Goal: Book appointment/travel/reservation

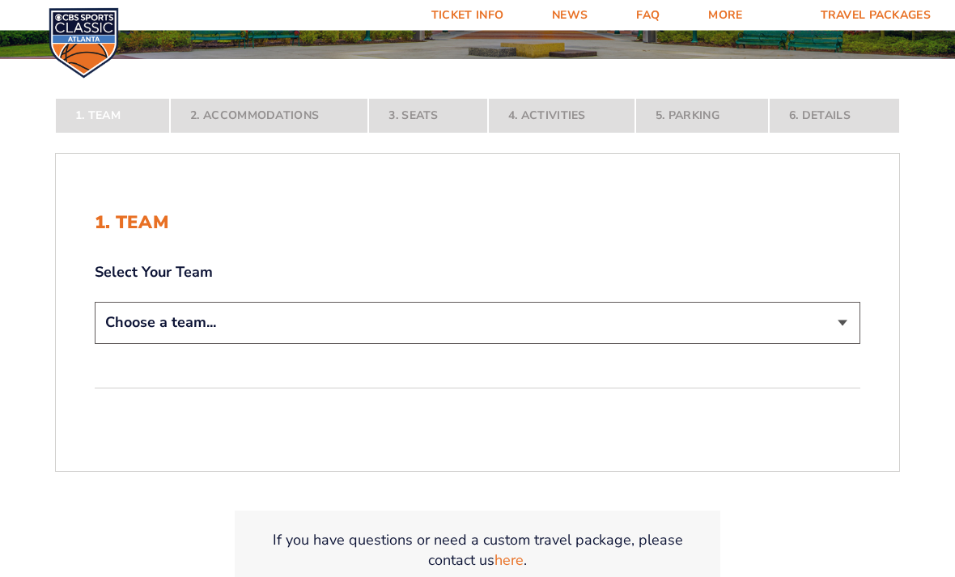
scroll to position [254, 0]
click at [142, 339] on select "Choose a team... [US_STATE] Wildcats [US_STATE] State Buckeyes [US_STATE] Tar H…" at bounding box center [477, 322] width 765 height 41
select select "20108"
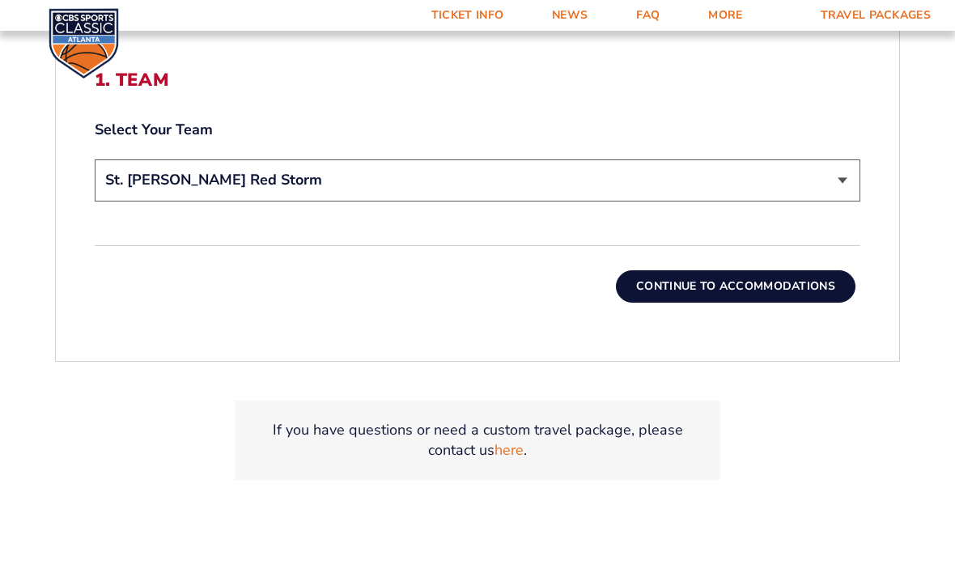
scroll to position [528, 0]
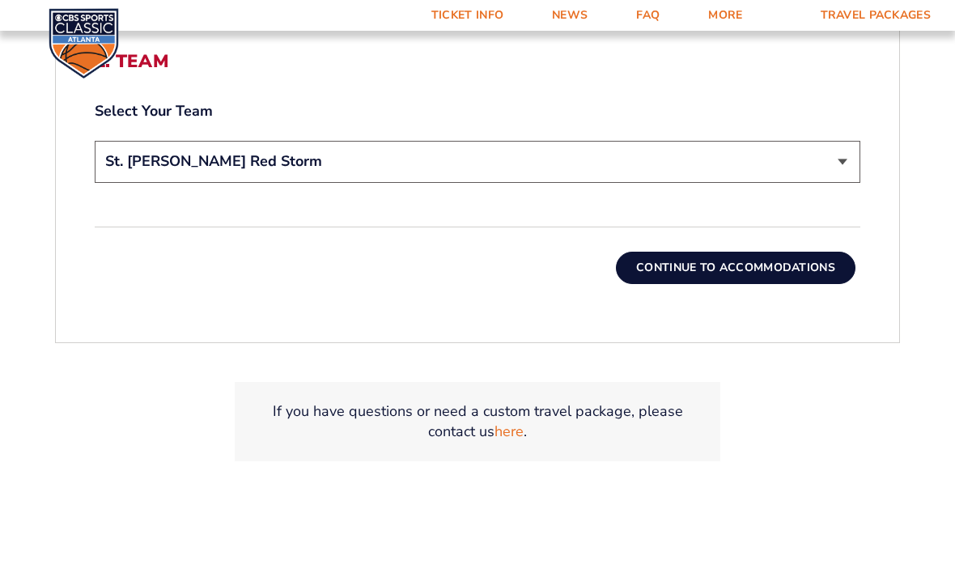
click at [776, 284] on button "Continue To Accommodations" at bounding box center [735, 268] width 239 height 32
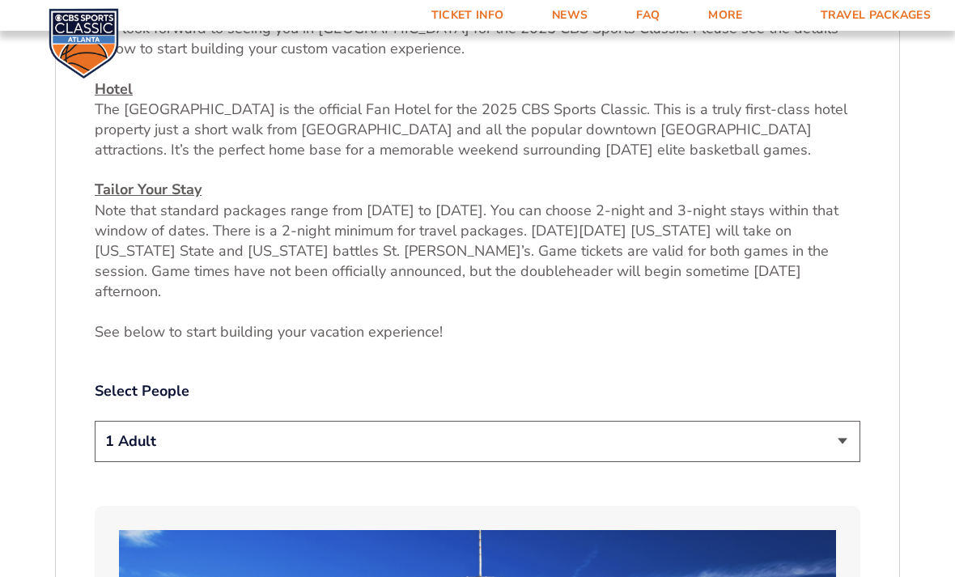
scroll to position [604, 0]
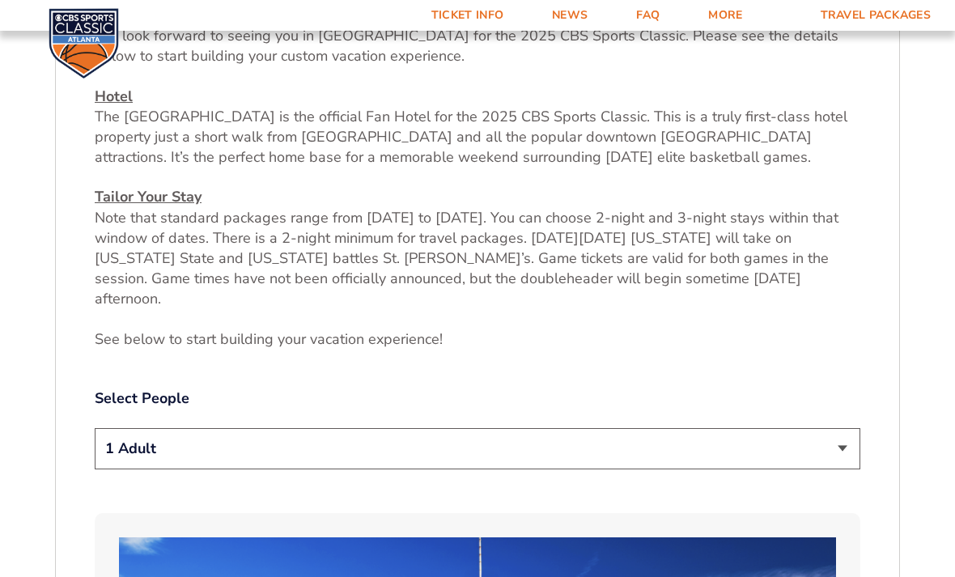
click at [853, 450] on select "1 Adult 2 Adults 3 Adults 4 Adults 2 Adults + 1 Child 2 Adults + 2 Children 2 A…" at bounding box center [477, 448] width 765 height 41
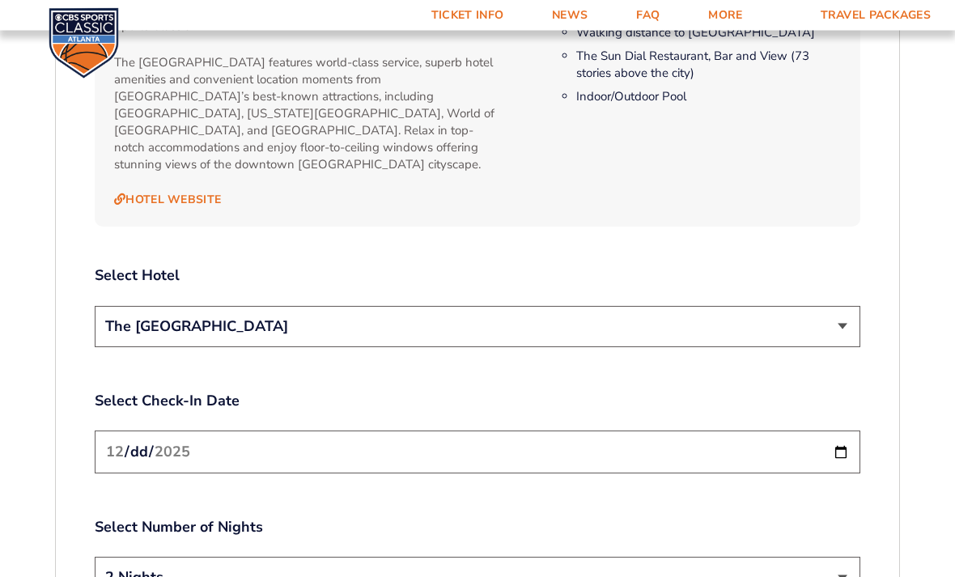
scroll to position [1765, 0]
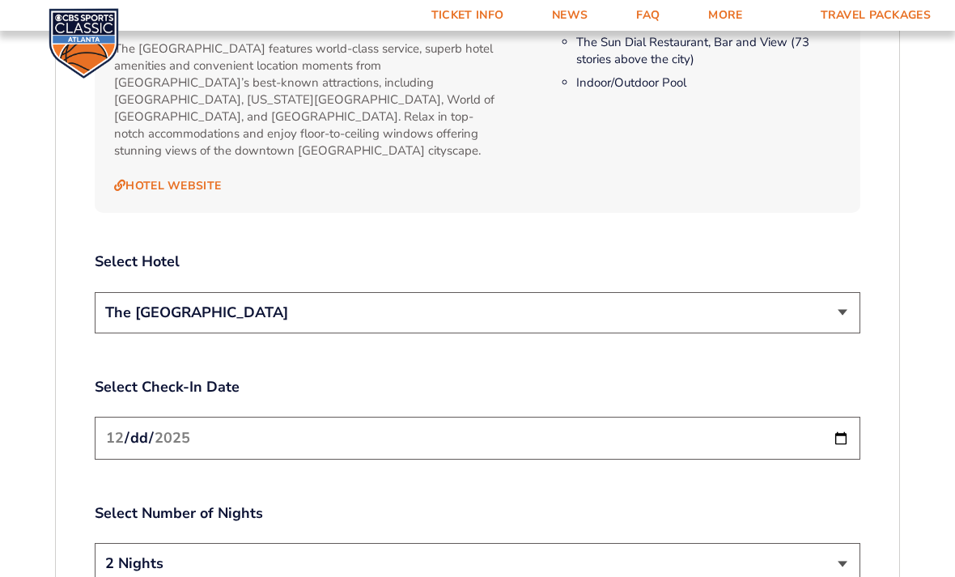
click at [653, 417] on input "[DATE]" at bounding box center [477, 438] width 765 height 43
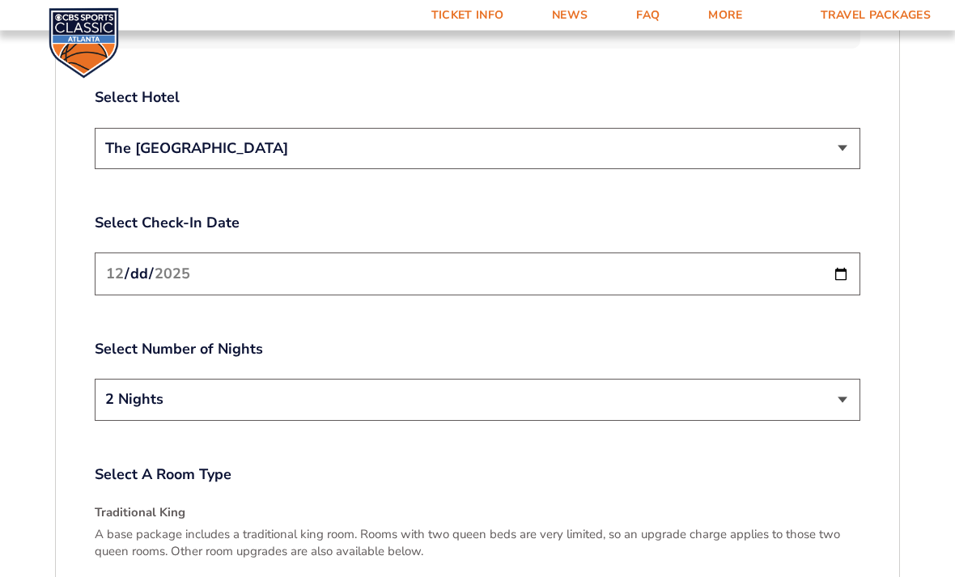
scroll to position [1955, 0]
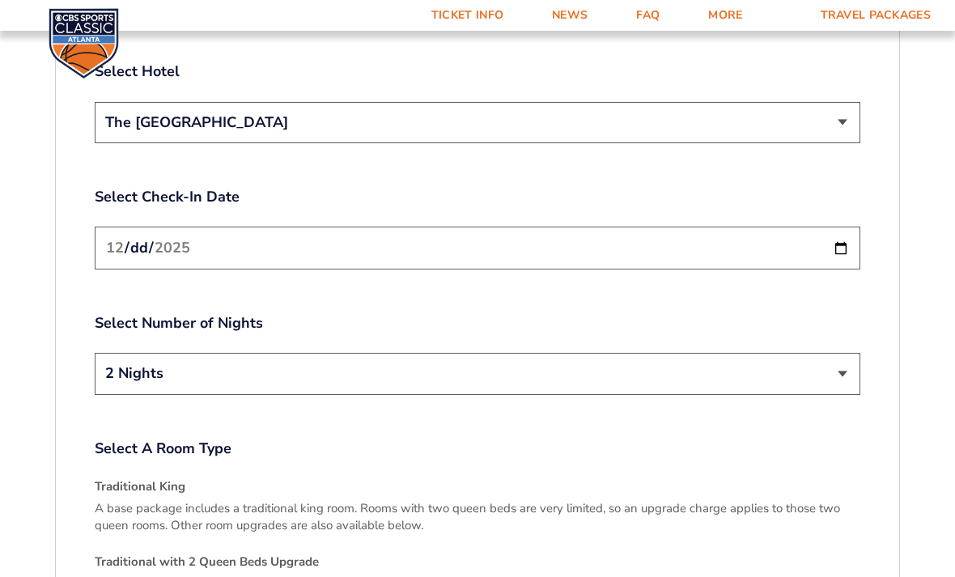
click at [129, 353] on select "2 Nights 3 Nights" at bounding box center [477, 373] width 765 height 41
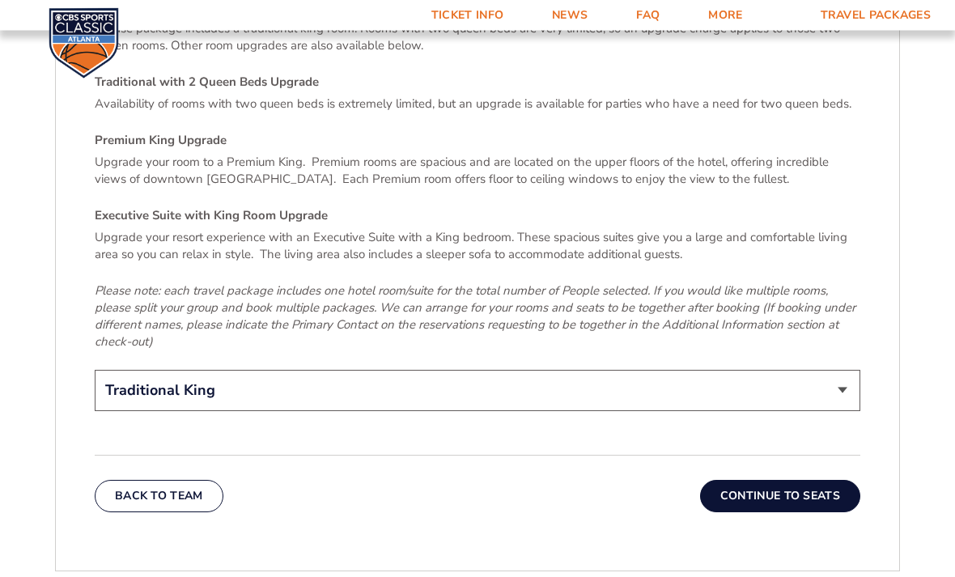
click at [142, 371] on select "Traditional King Traditional with 2 Queen Beds Upgrade (+$45 per night) Premium…" at bounding box center [477, 391] width 765 height 41
click at [795, 480] on button "Continue To Seats" at bounding box center [780, 496] width 160 height 32
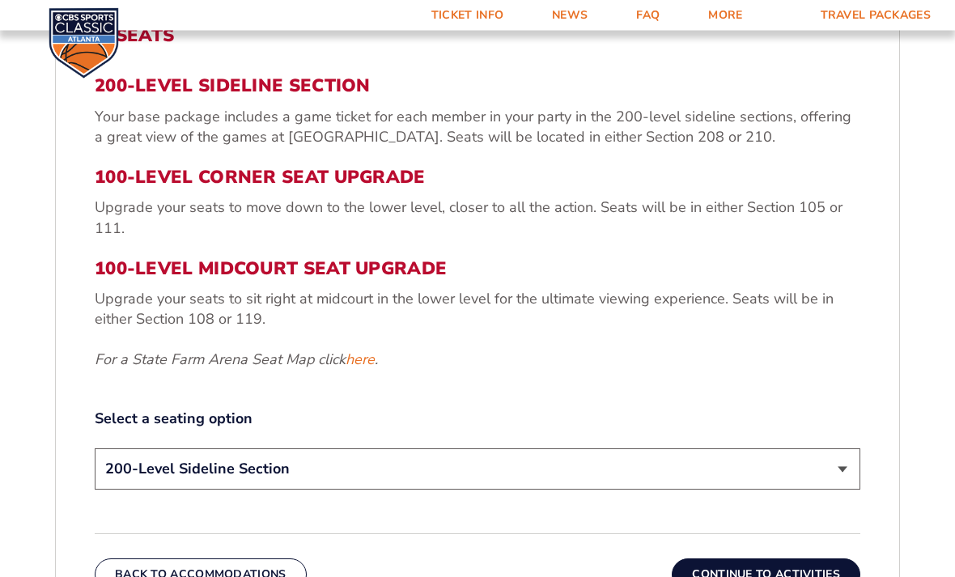
scroll to position [554, 0]
click at [142, 279] on h3 "100-Level Midcourt Seat Upgrade" at bounding box center [477, 268] width 765 height 21
click at [850, 490] on select "200-Level Sideline Section 100-Level Corner Seat Upgrade (+$120 per person) 100…" at bounding box center [477, 468] width 765 height 41
click at [769, 576] on button "Continue To Activities" at bounding box center [766, 574] width 189 height 32
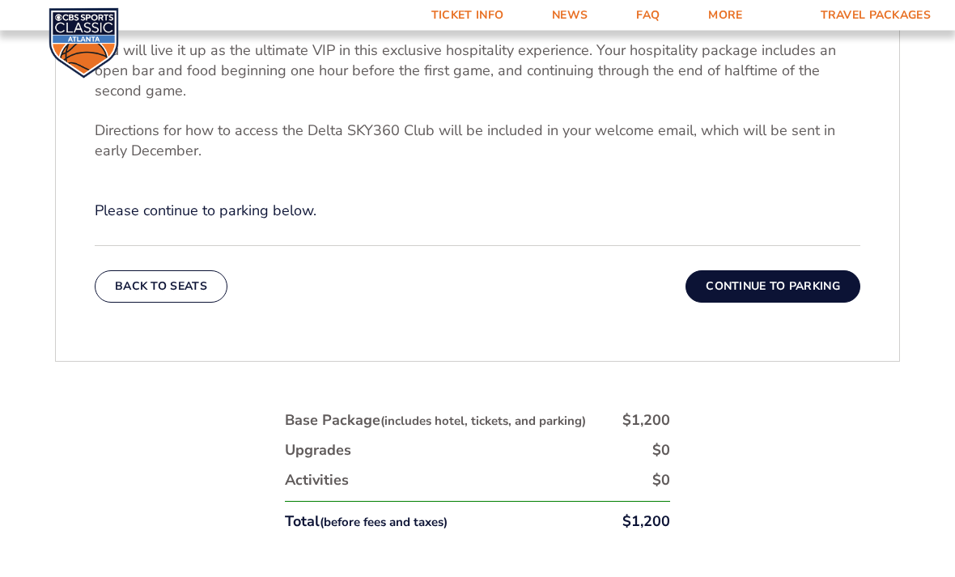
scroll to position [660, 0]
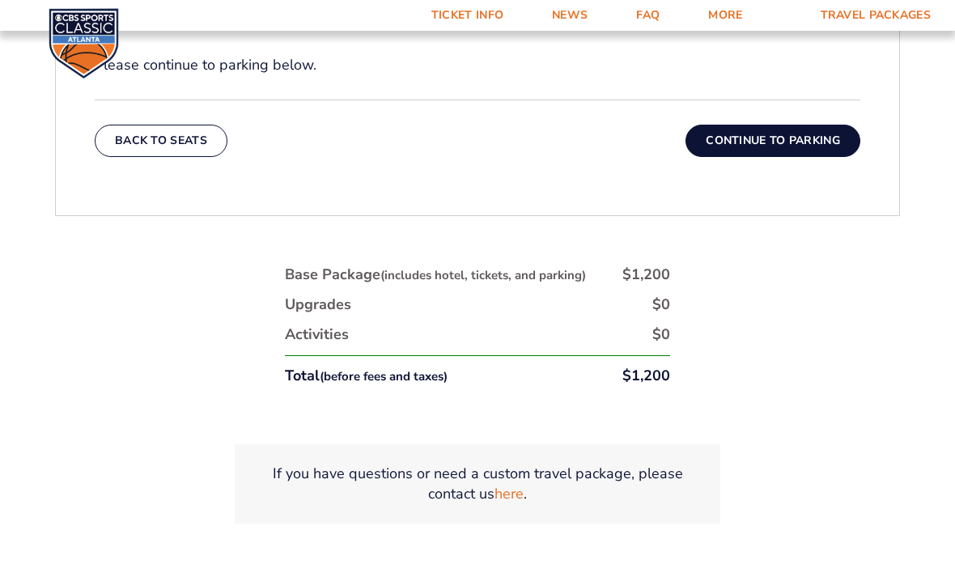
click at [812, 157] on button "Continue To Parking" at bounding box center [772, 141] width 175 height 32
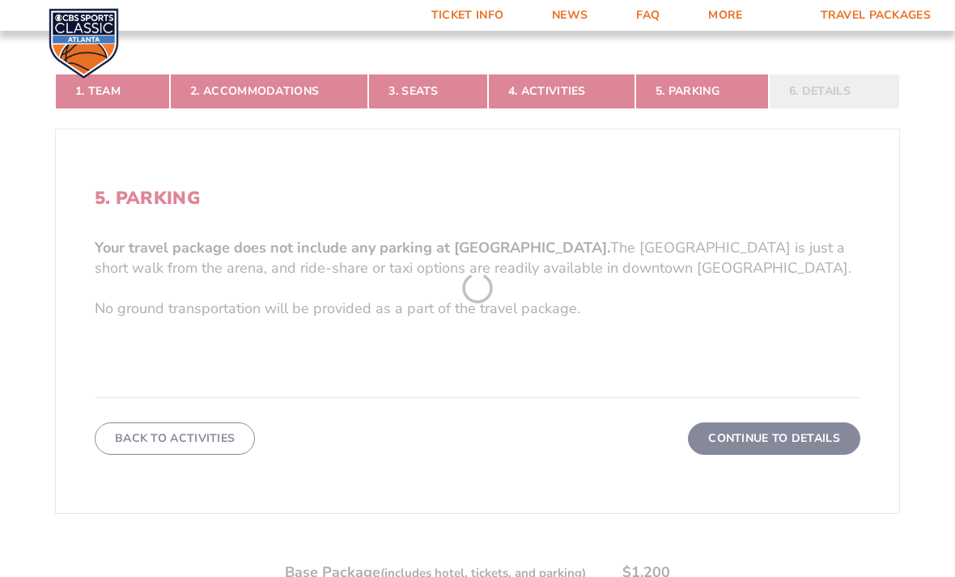
scroll to position [420, 0]
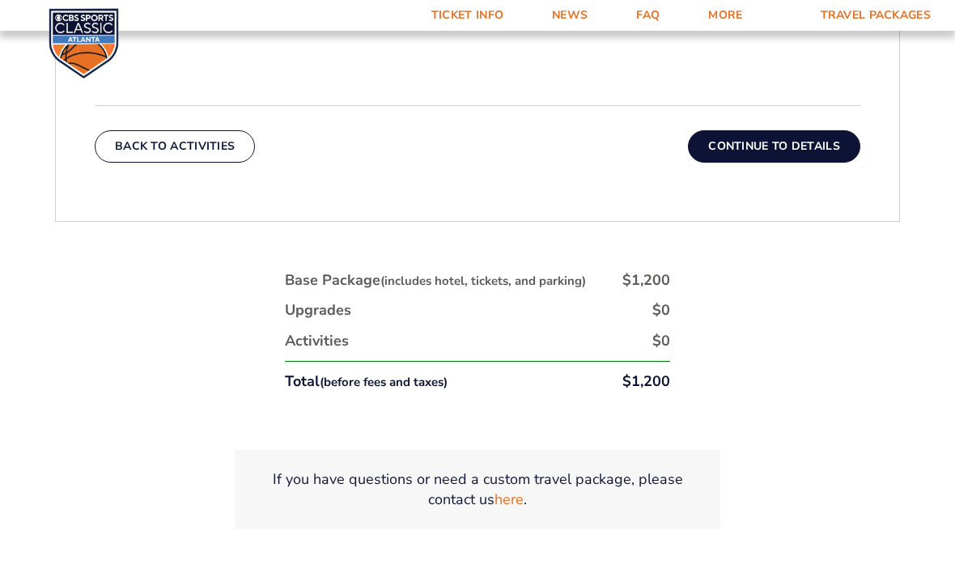
click at [808, 163] on button "Continue To Details" at bounding box center [774, 146] width 172 height 32
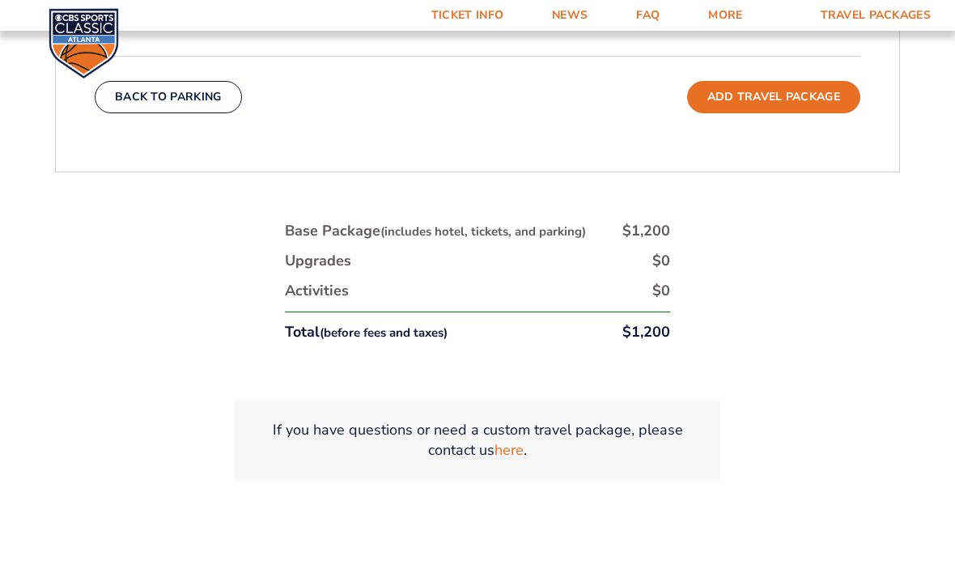
scroll to position [745, 0]
